Goal: Information Seeking & Learning: Find specific page/section

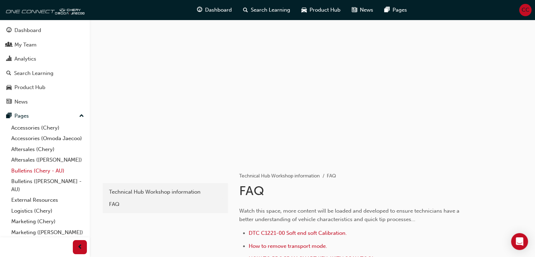
click at [30, 176] on link "Bulletins (Chery - AU)" at bounding box center [47, 170] width 78 height 11
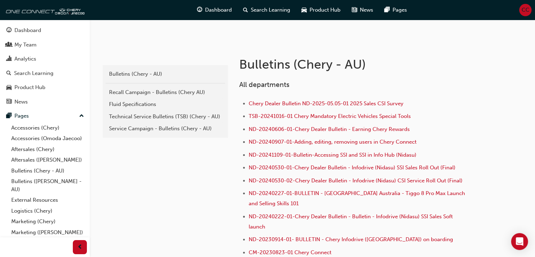
scroll to position [136, 0]
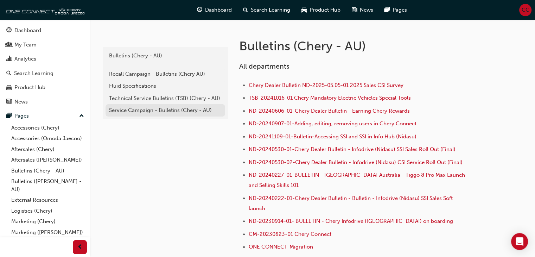
click at [159, 111] on div "Service Campaign - Bulletins (Chery - AU)" at bounding box center [165, 110] width 112 height 8
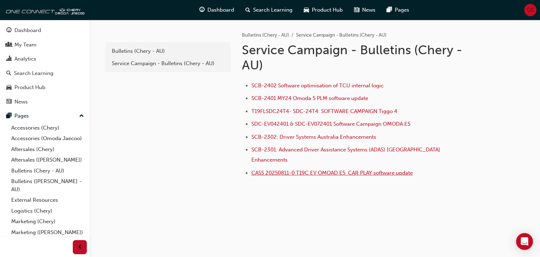
click at [273, 169] on span "CASS 20250811-0 T19C EV OMOAD E5 CAR PLAY software update" at bounding box center [331, 172] width 161 height 6
